Goal: Task Accomplishment & Management: Manage account settings

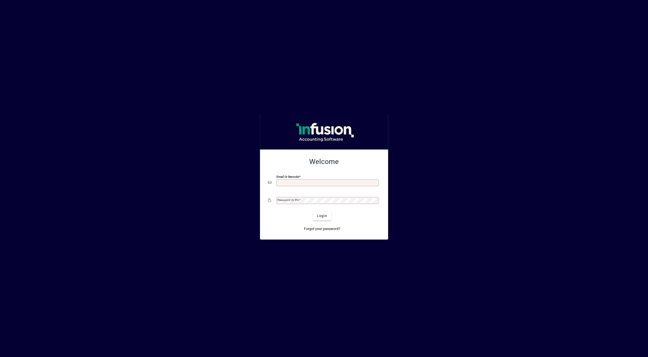
type input "**********"
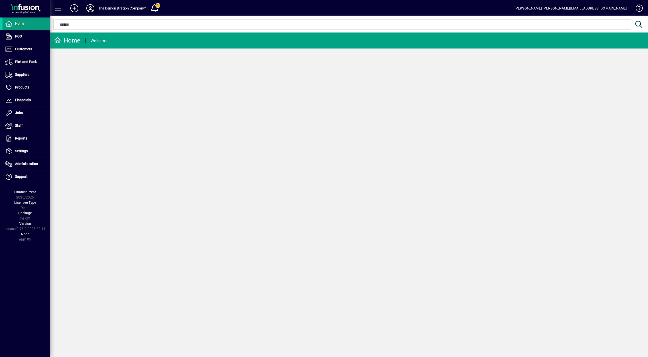
click at [89, 9] on icon at bounding box center [90, 8] width 10 height 8
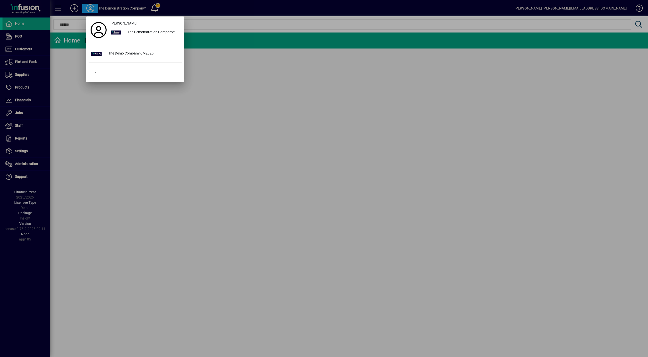
click at [161, 109] on div at bounding box center [324, 178] width 648 height 357
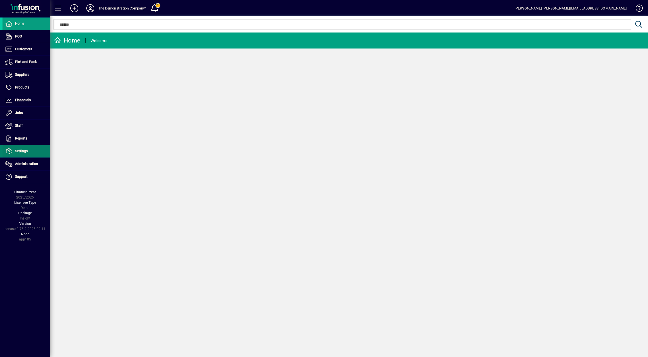
click at [27, 150] on span "Settings" at bounding box center [21, 151] width 13 height 4
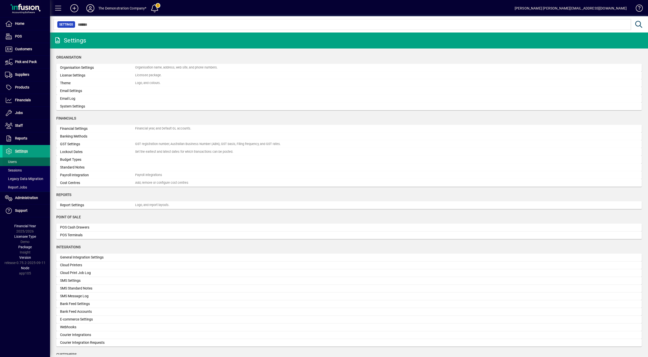
click at [18, 159] on span at bounding box center [27, 162] width 48 height 12
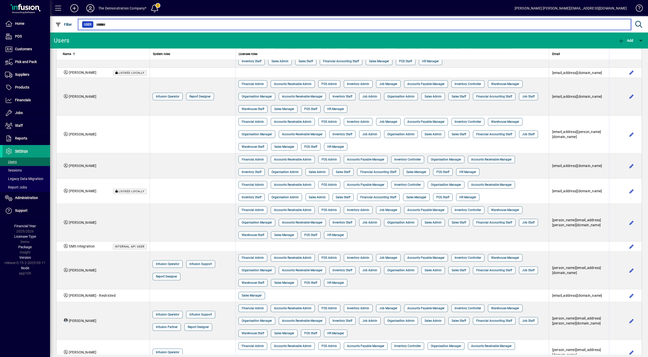
scroll to position [795, 0]
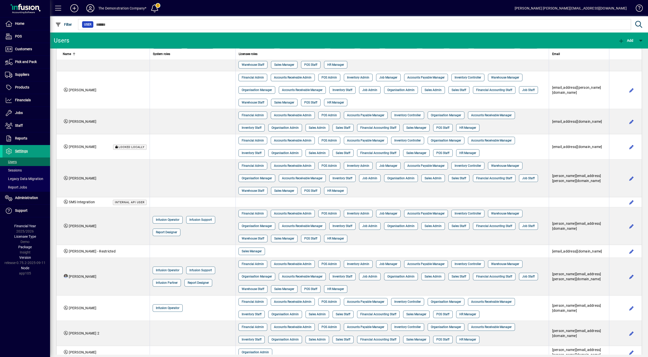
click at [89, 9] on icon at bounding box center [90, 8] width 10 height 8
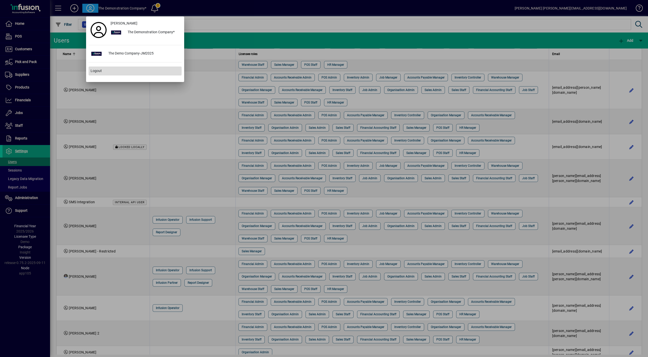
click at [95, 71] on span "Logout" at bounding box center [96, 70] width 11 height 5
